Goal: Submit feedback/report problem

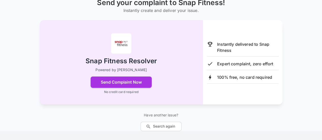
scroll to position [51, 0]
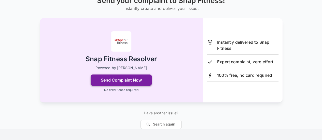
click at [129, 80] on button "Send Complaint Now" at bounding box center [121, 80] width 61 height 11
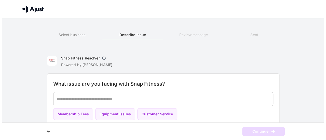
scroll to position [0, 0]
click at [106, 95] on div "* ​" at bounding box center [163, 99] width 220 height 14
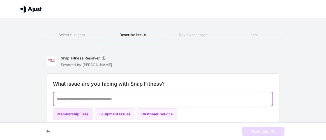
click at [75, 112] on button "Membership Fees" at bounding box center [73, 115] width 40 height 12
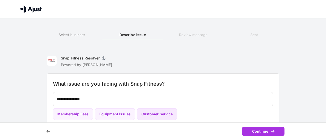
click at [154, 112] on button "Customer Service" at bounding box center [157, 115] width 40 height 12
click at [76, 109] on button "Membership Fees" at bounding box center [73, 115] width 40 height 12
type textarea "**********"
click at [269, 133] on button "Continue" at bounding box center [263, 131] width 43 height 9
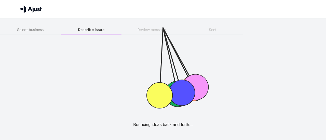
click at [176, 98] on icon at bounding box center [182, 93] width 32 height 32
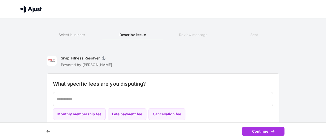
click at [153, 95] on div "* ​" at bounding box center [163, 99] width 220 height 14
